Goal: Task Accomplishment & Management: Manage account settings

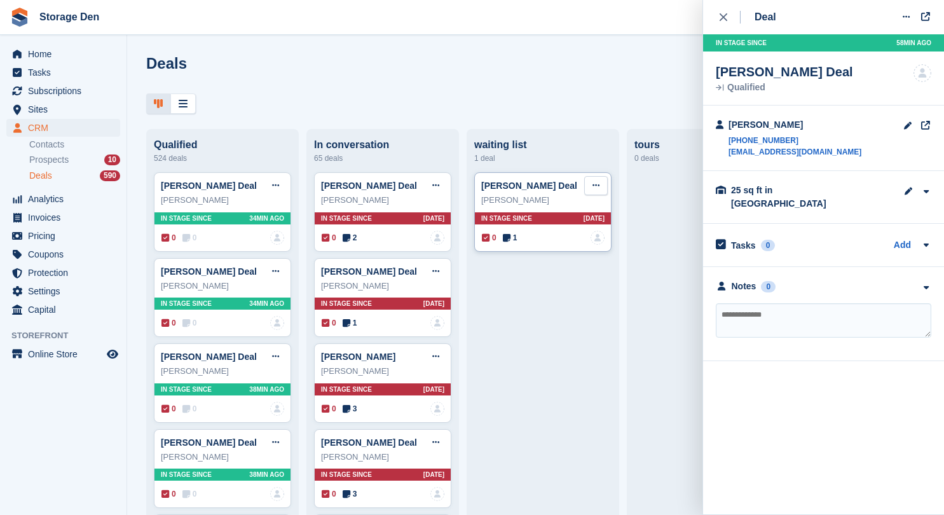
click at [595, 190] on icon at bounding box center [596, 185] width 7 height 8
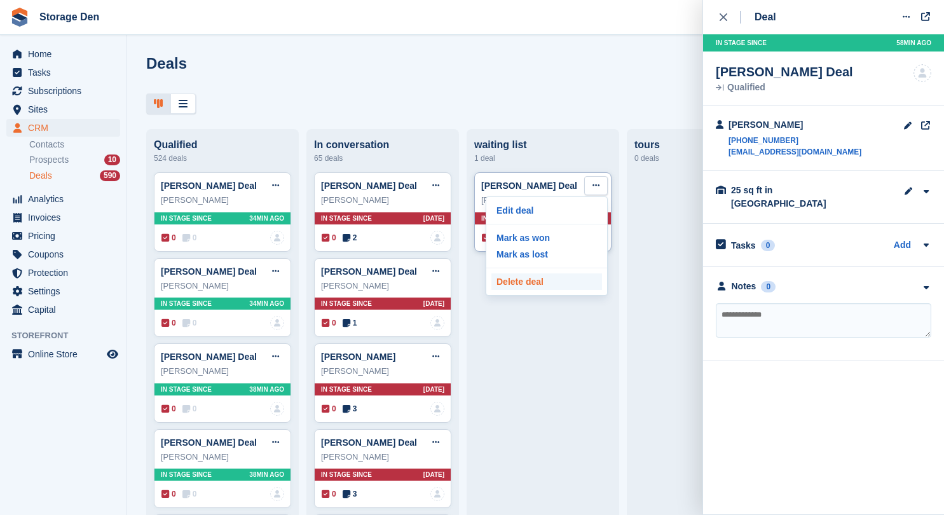
click at [530, 284] on p "Delete deal" at bounding box center [547, 281] width 111 height 17
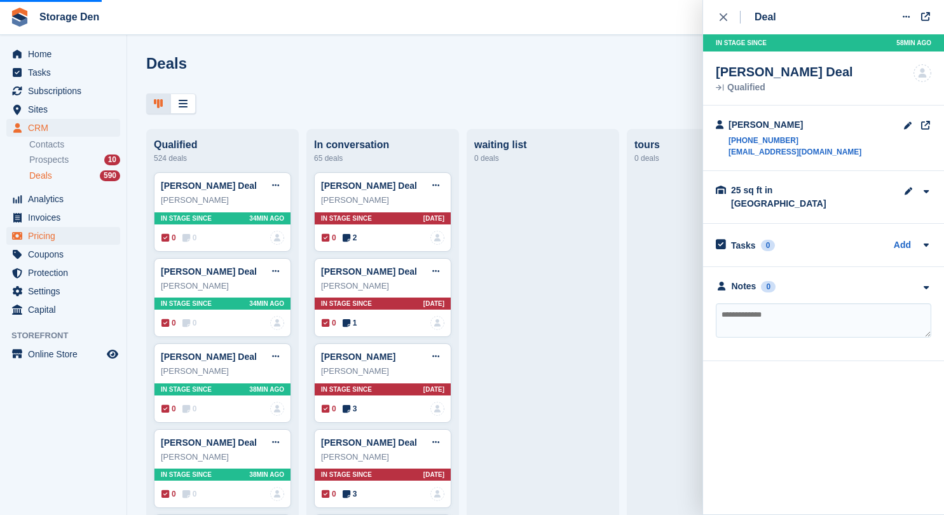
click at [76, 235] on span "Pricing" at bounding box center [66, 236] width 76 height 18
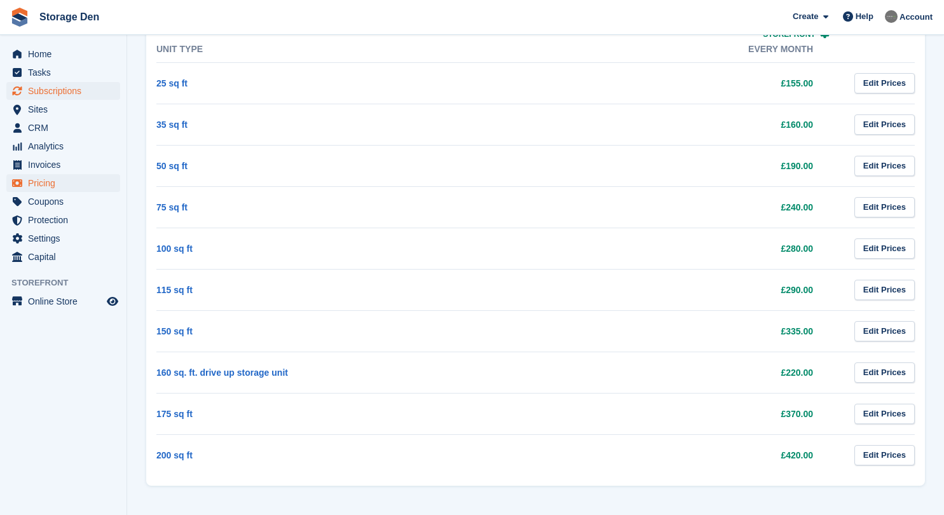
scroll to position [598, 0]
click at [62, 52] on span "Home" at bounding box center [66, 54] width 76 height 18
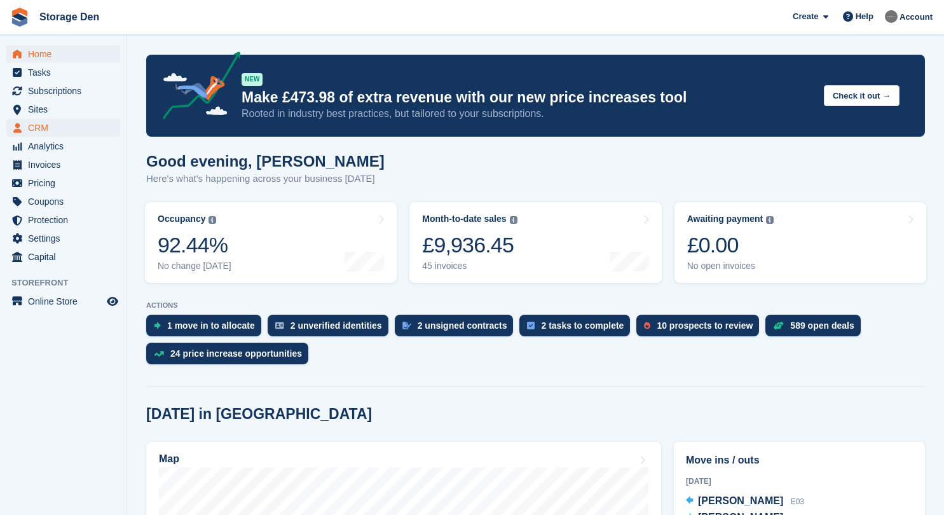
click at [77, 125] on span "CRM" at bounding box center [66, 128] width 76 height 18
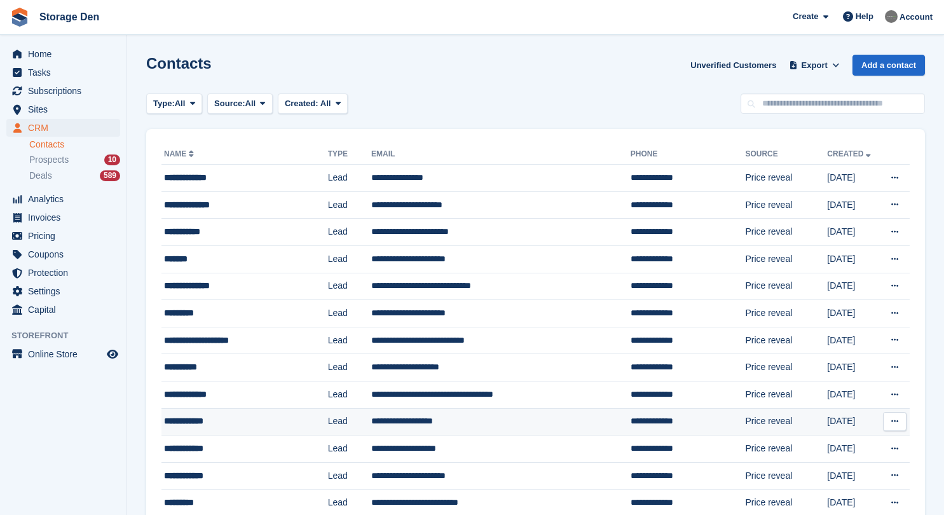
click at [889, 420] on button at bounding box center [895, 421] width 24 height 19
click at [836, 466] on p "Delete contact" at bounding box center [845, 474] width 111 height 17
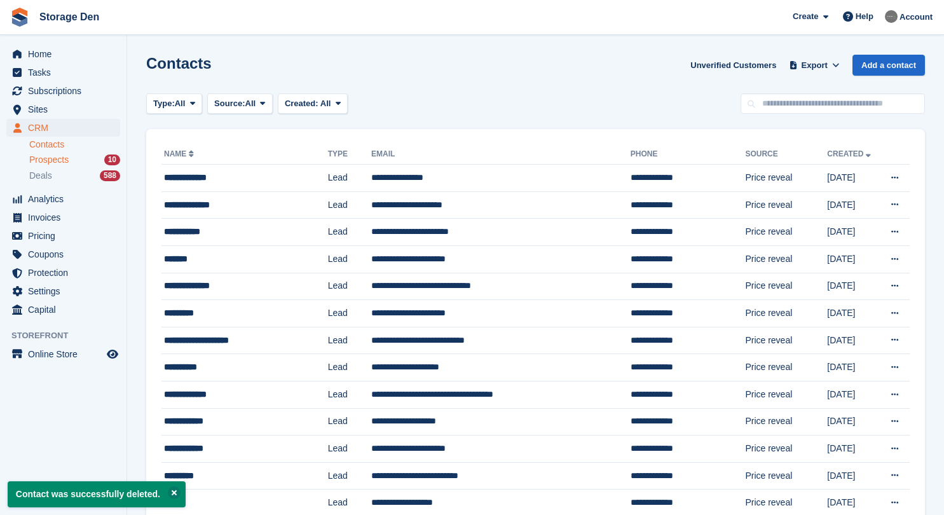
click at [69, 156] on span "Prospects" at bounding box center [48, 160] width 39 height 12
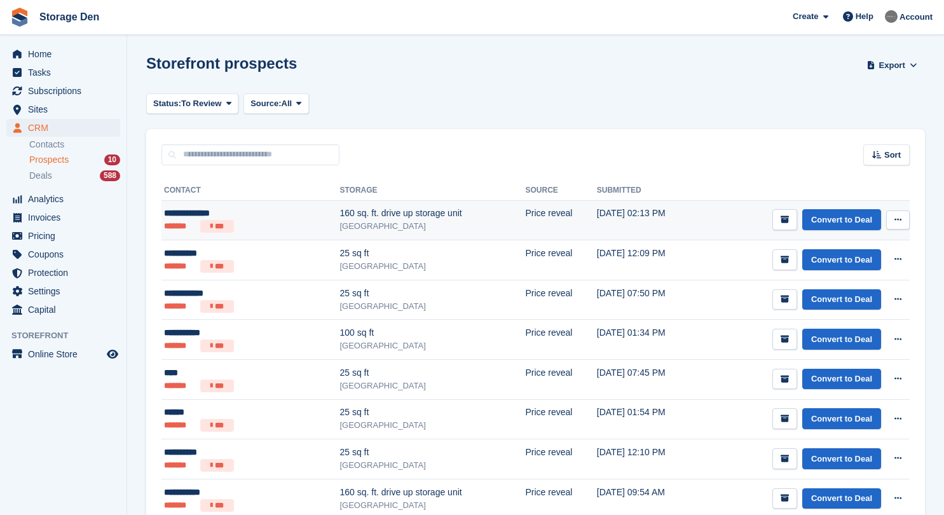
click at [429, 209] on div "160 sq. ft. drive up storage unit" at bounding box center [433, 213] width 186 height 13
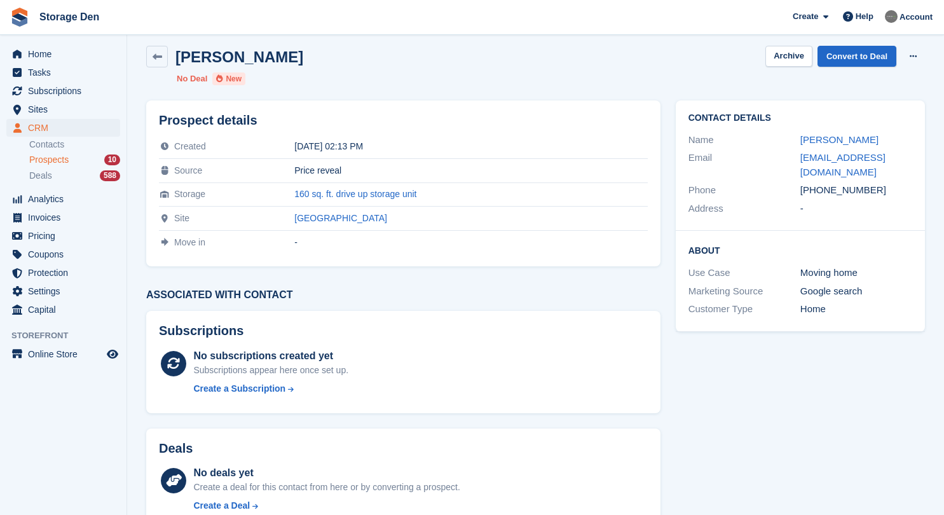
scroll to position [7, 0]
